Goal: Transaction & Acquisition: Purchase product/service

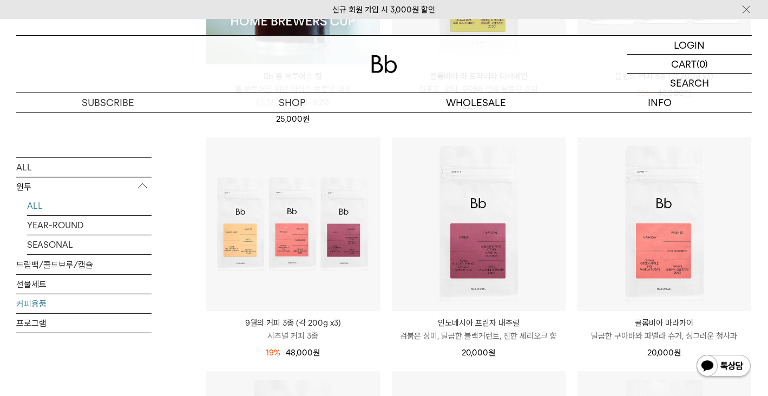
scroll to position [325, 0]
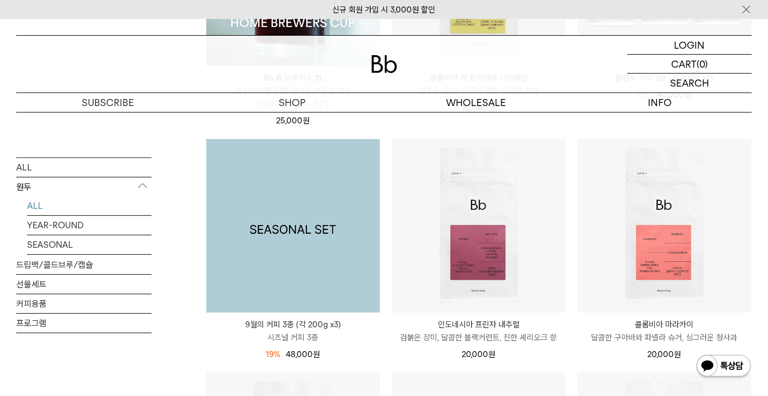
click at [299, 244] on img at bounding box center [293, 226] width 174 height 174
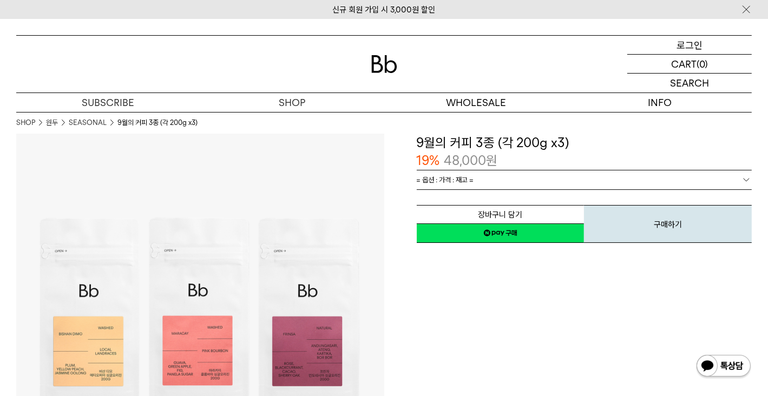
click at [691, 45] on p "로그인" at bounding box center [690, 45] width 26 height 18
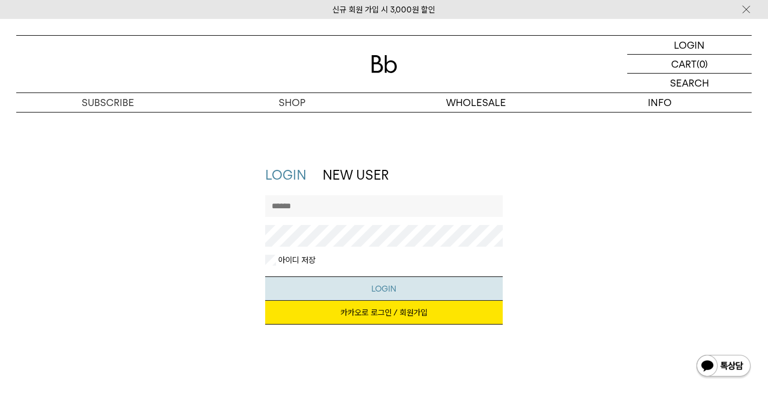
type input "******"
click at [374, 289] on button "LOGIN" at bounding box center [384, 289] width 238 height 24
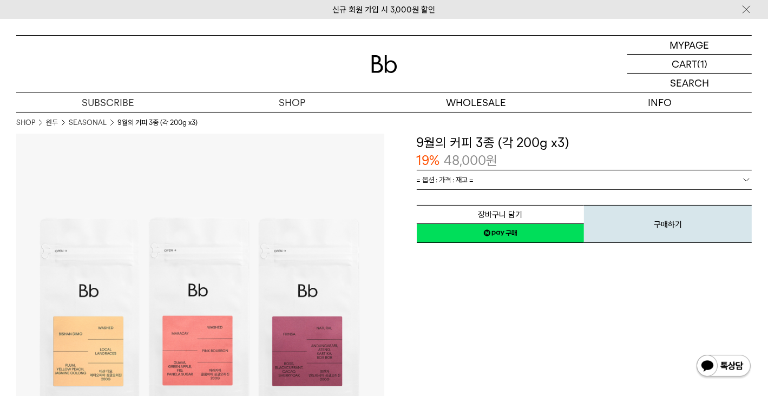
drag, startPoint x: 513, startPoint y: 231, endPoint x: 482, endPoint y: 50, distance: 184.0
click at [513, 231] on link "네이버페이 구매하기" at bounding box center [501, 233] width 168 height 19
click at [468, 179] on span "= 옵션 : 가격 : 재고 =" at bounding box center [445, 180] width 57 height 19
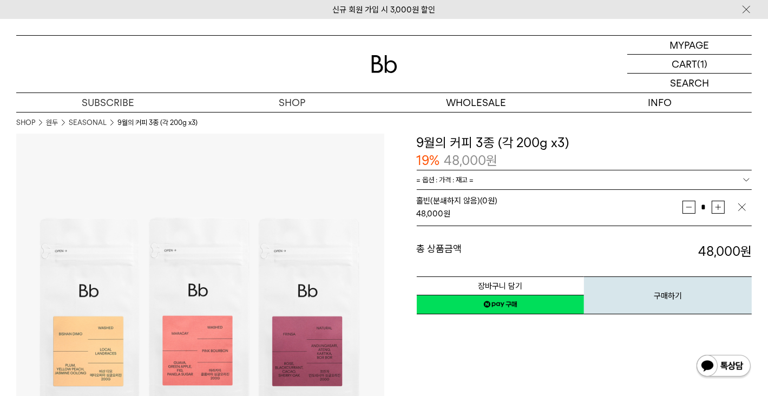
click at [495, 304] on link "네이버페이 구매하기" at bounding box center [501, 304] width 168 height 19
